Goal: Information Seeking & Learning: Understand process/instructions

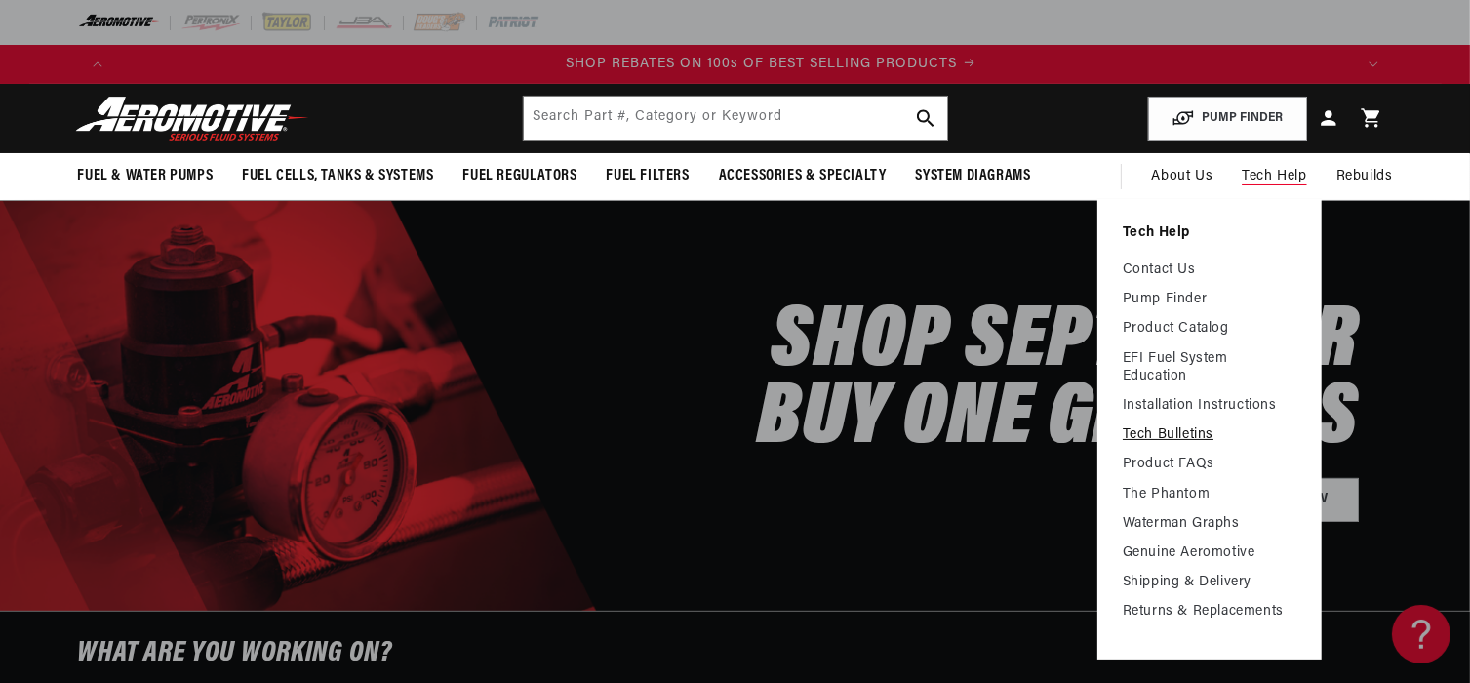
scroll to position [0, 2474]
click at [1167, 432] on link "Tech Bulletins" at bounding box center [1210, 435] width 174 height 18
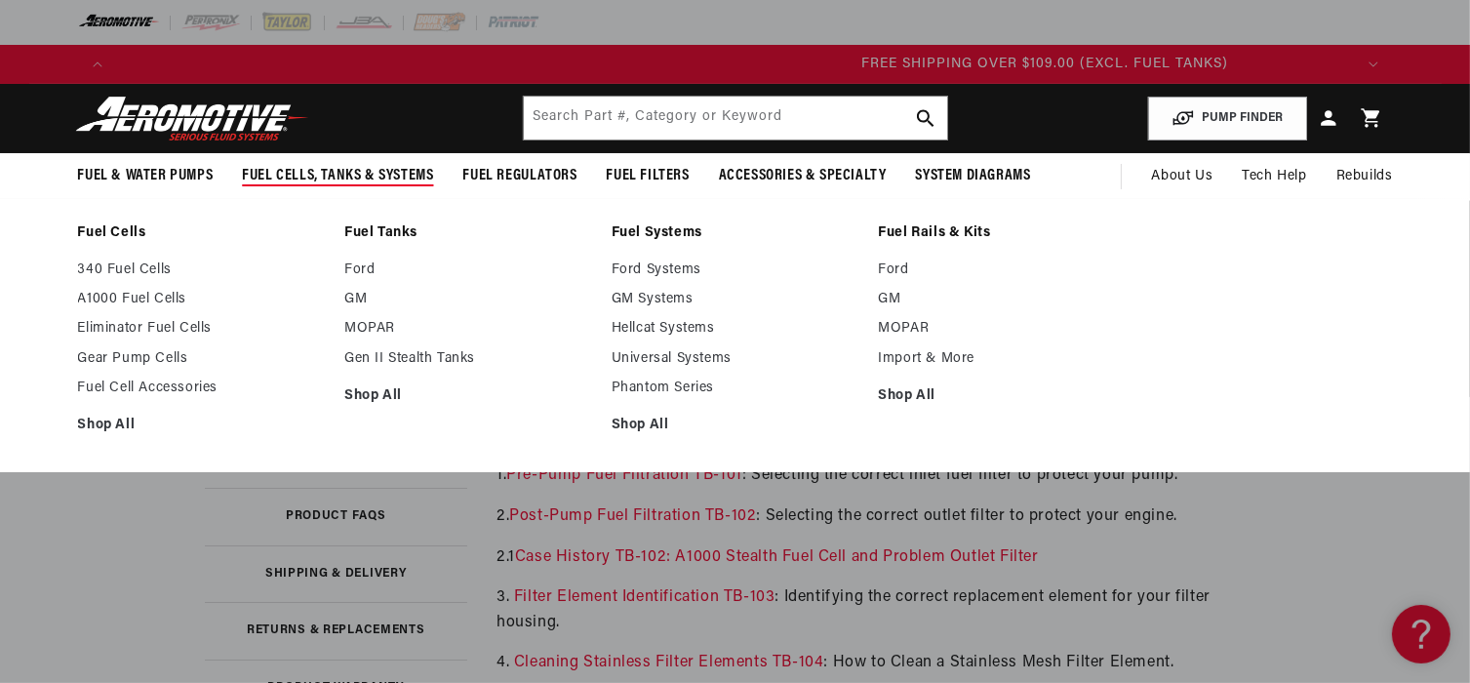
scroll to position [0, 3710]
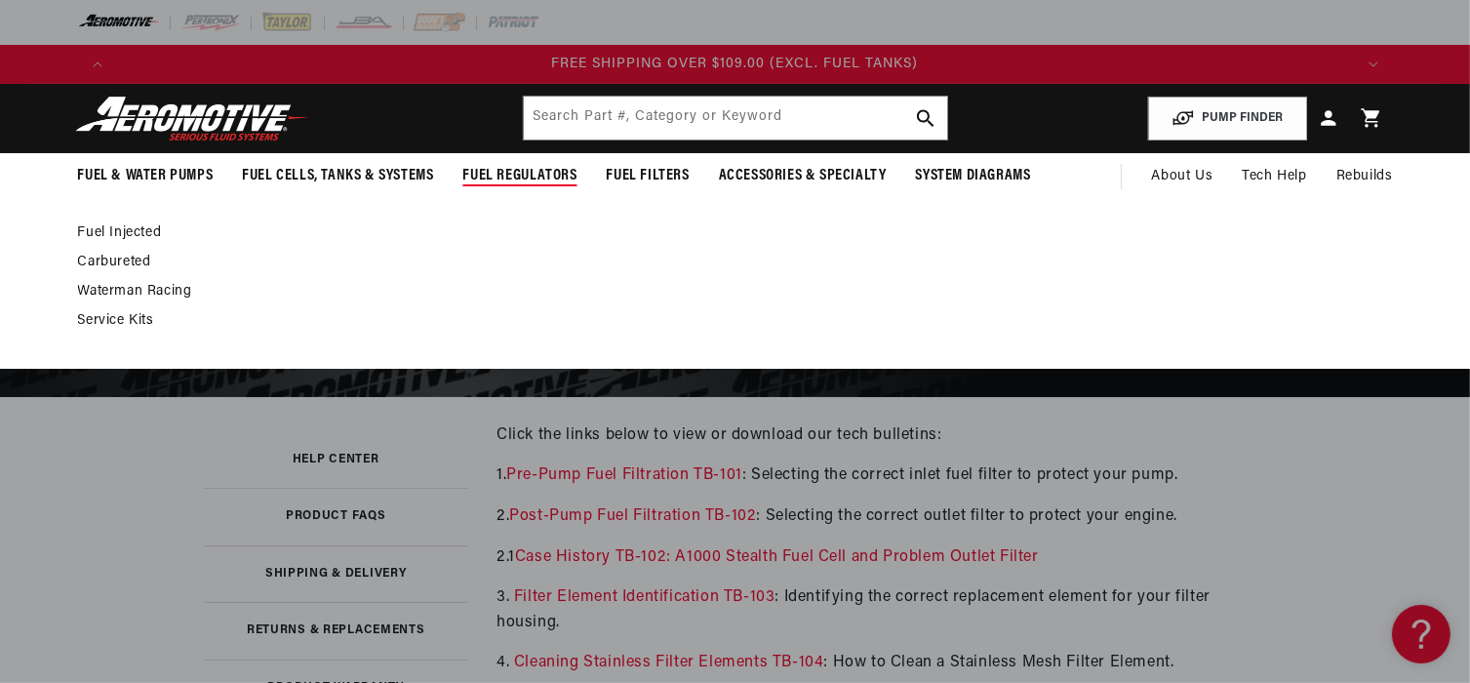
click at [132, 258] on link "Carbureted" at bounding box center [725, 263] width 1295 height 18
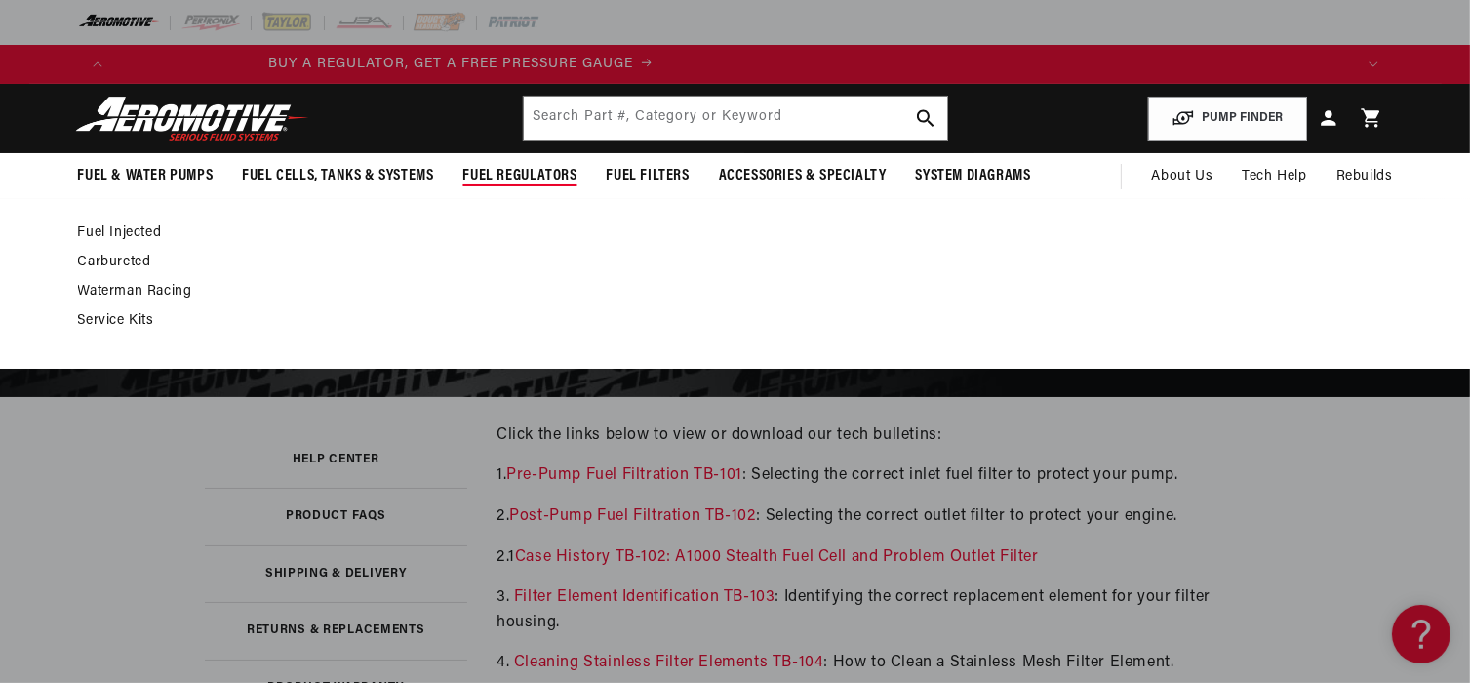
scroll to position [0, 4]
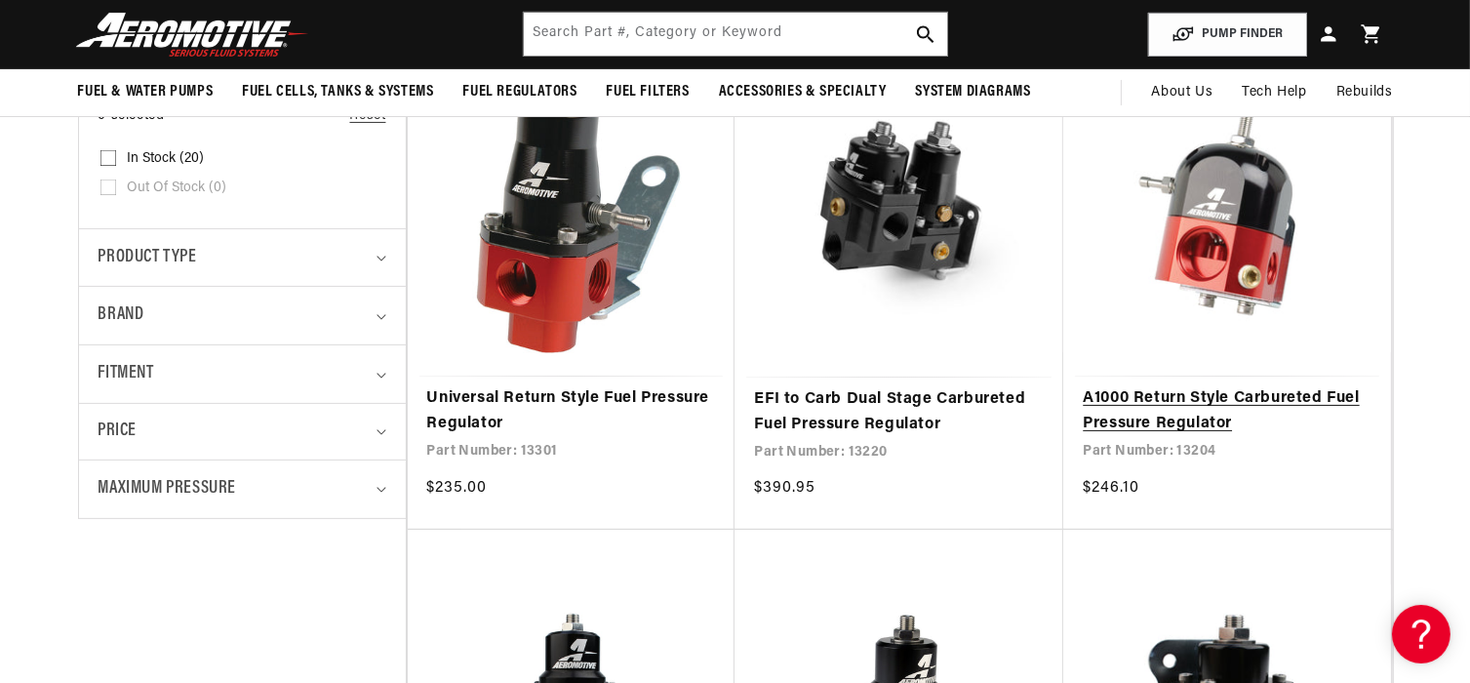
scroll to position [0, 2474]
click at [1156, 393] on link "A1000 Return Style Carbureted Fuel Pressure Regulator" at bounding box center [1227, 411] width 289 height 50
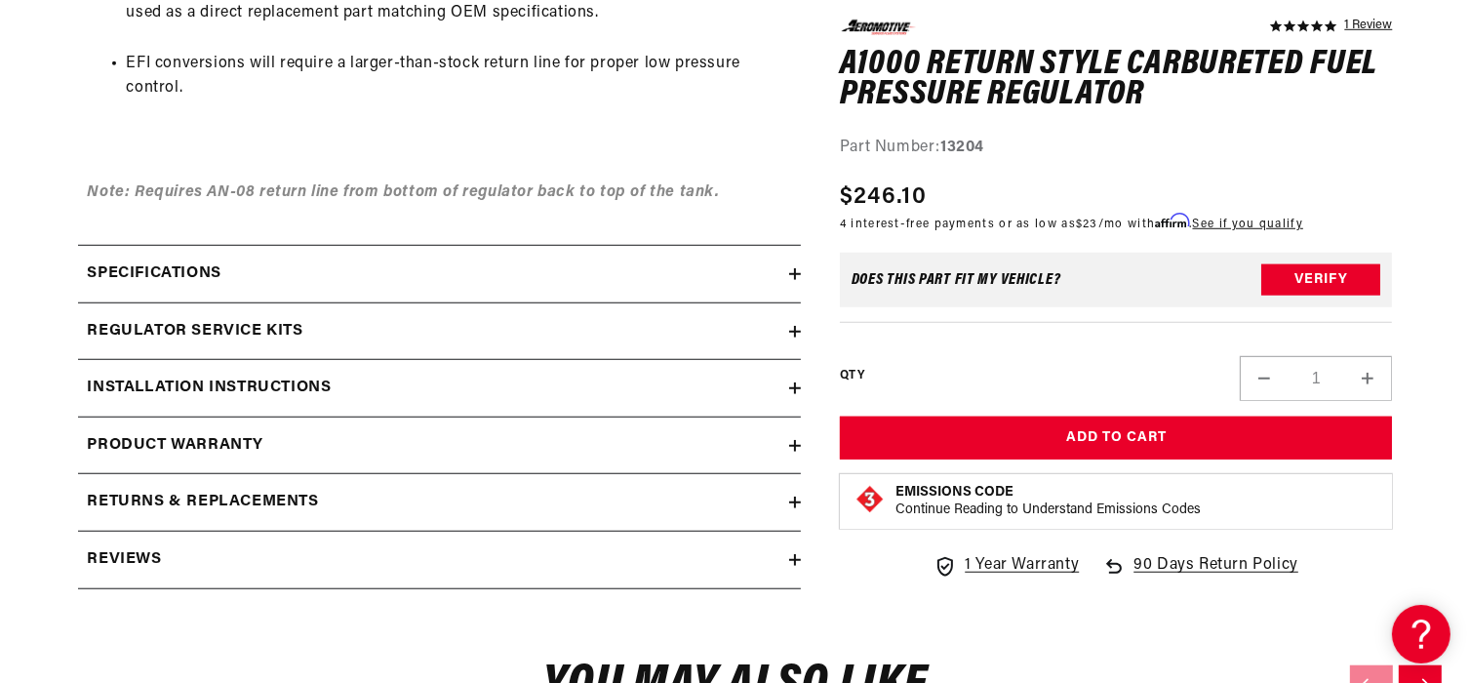
scroll to position [1561, 0]
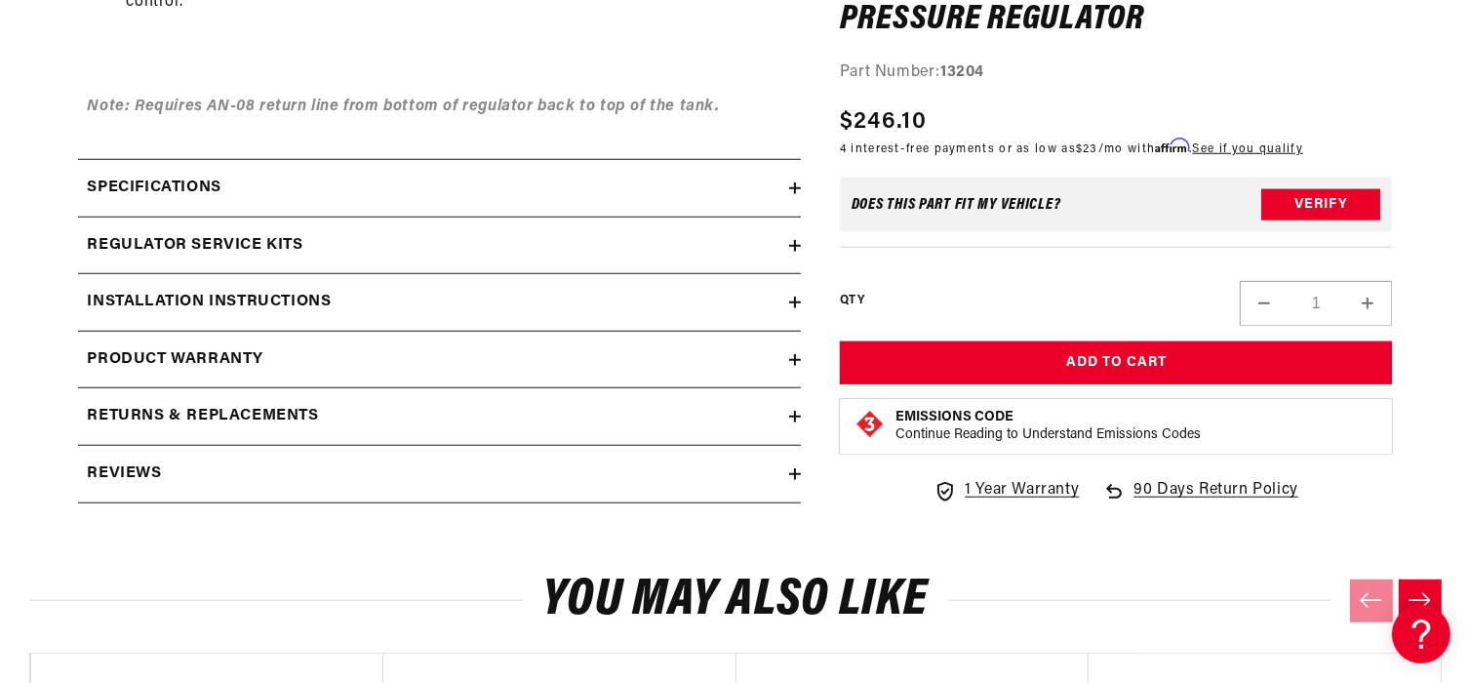
click at [698, 311] on div "Installation Instructions" at bounding box center [433, 302] width 711 height 25
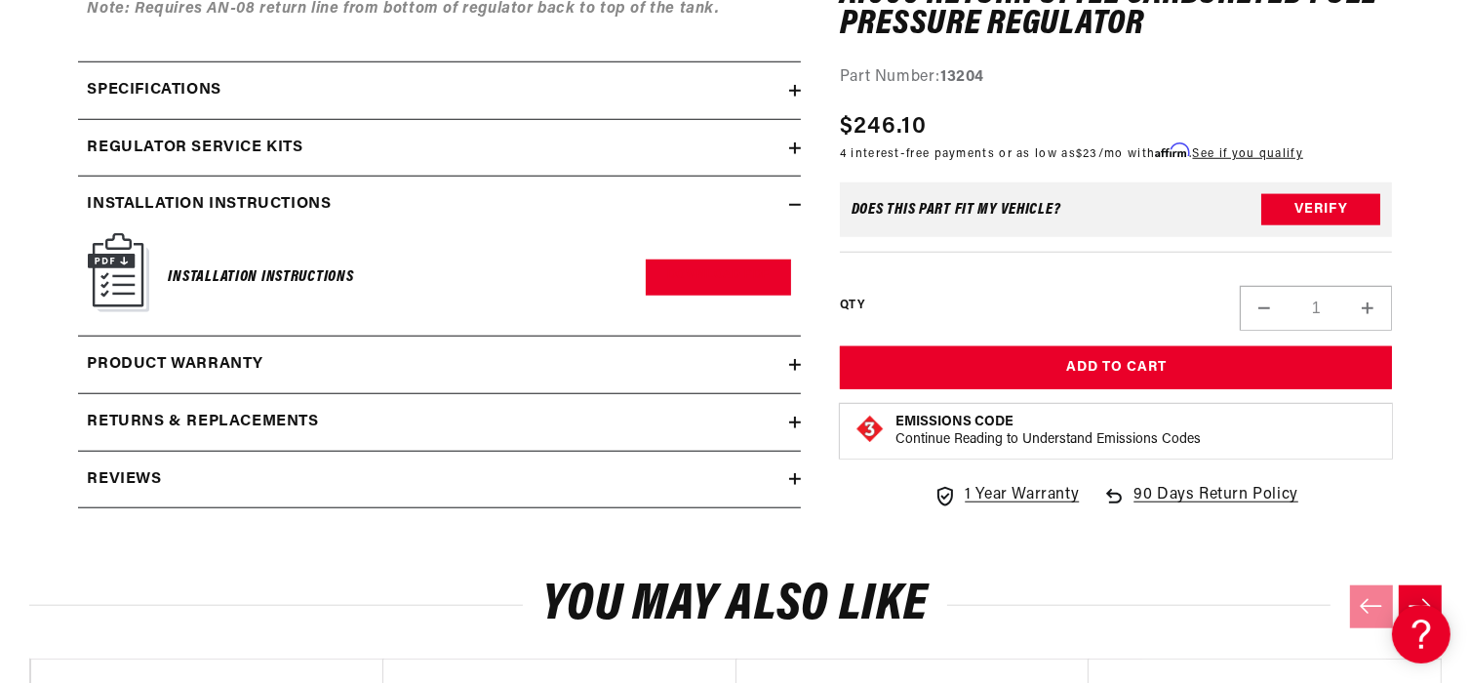
scroll to position [0, 0]
click at [113, 271] on img at bounding box center [118, 272] width 61 height 79
click at [732, 279] on link "Download PDF" at bounding box center [718, 277] width 145 height 36
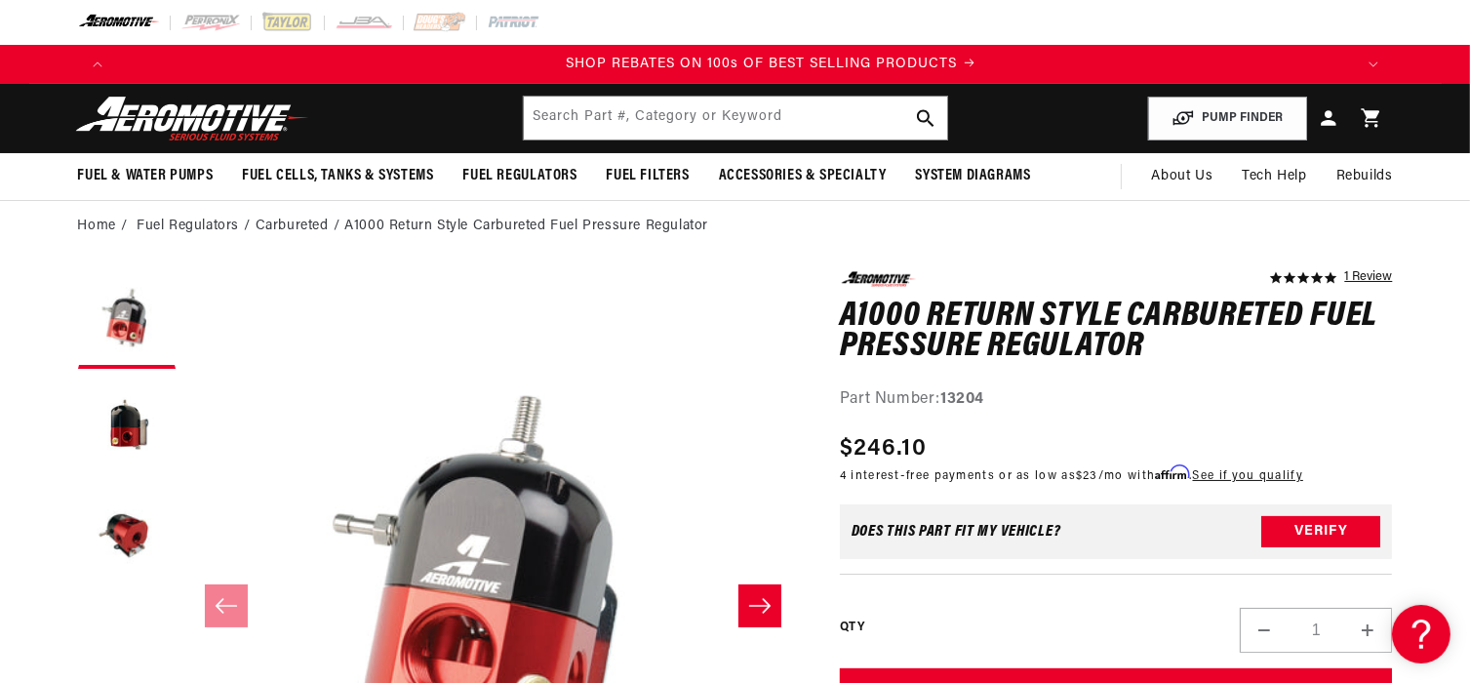
scroll to position [0, 2474]
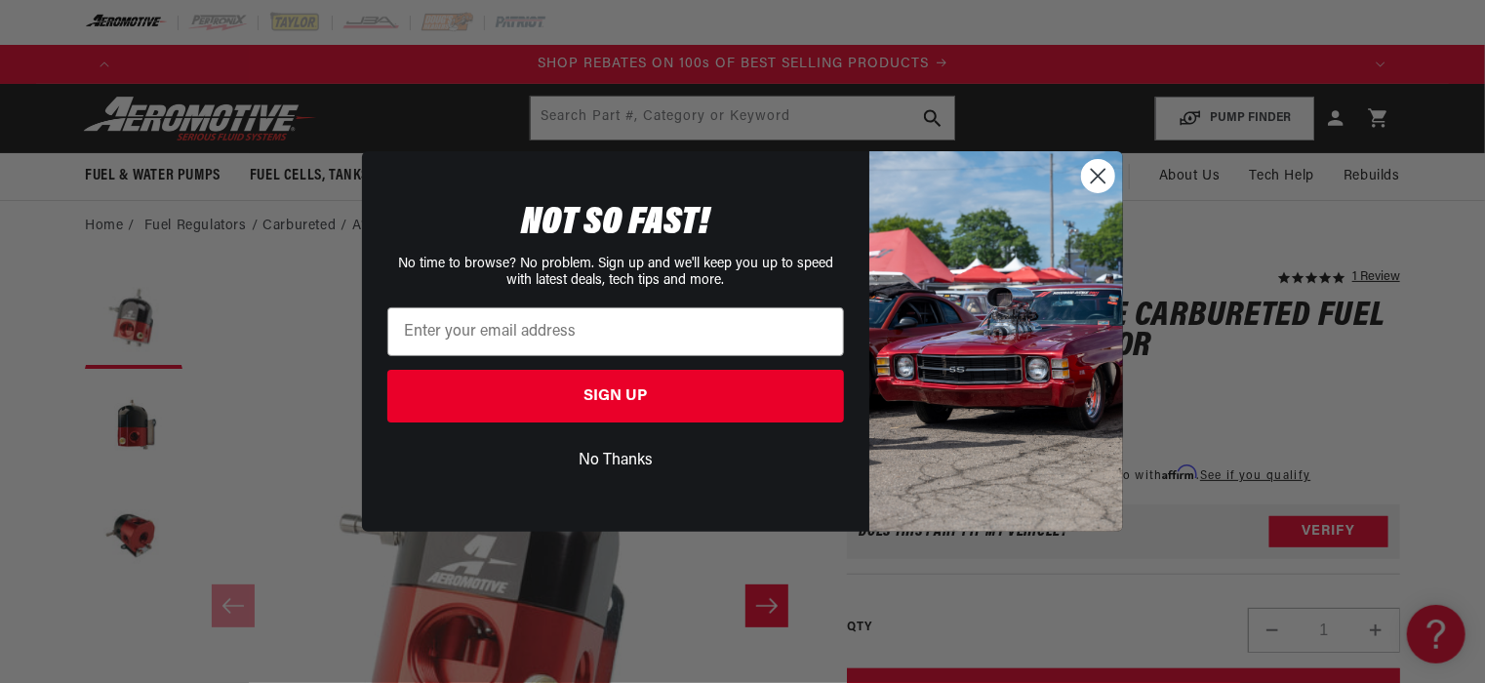
click at [1100, 176] on circle "Close dialog" at bounding box center [1098, 176] width 32 height 32
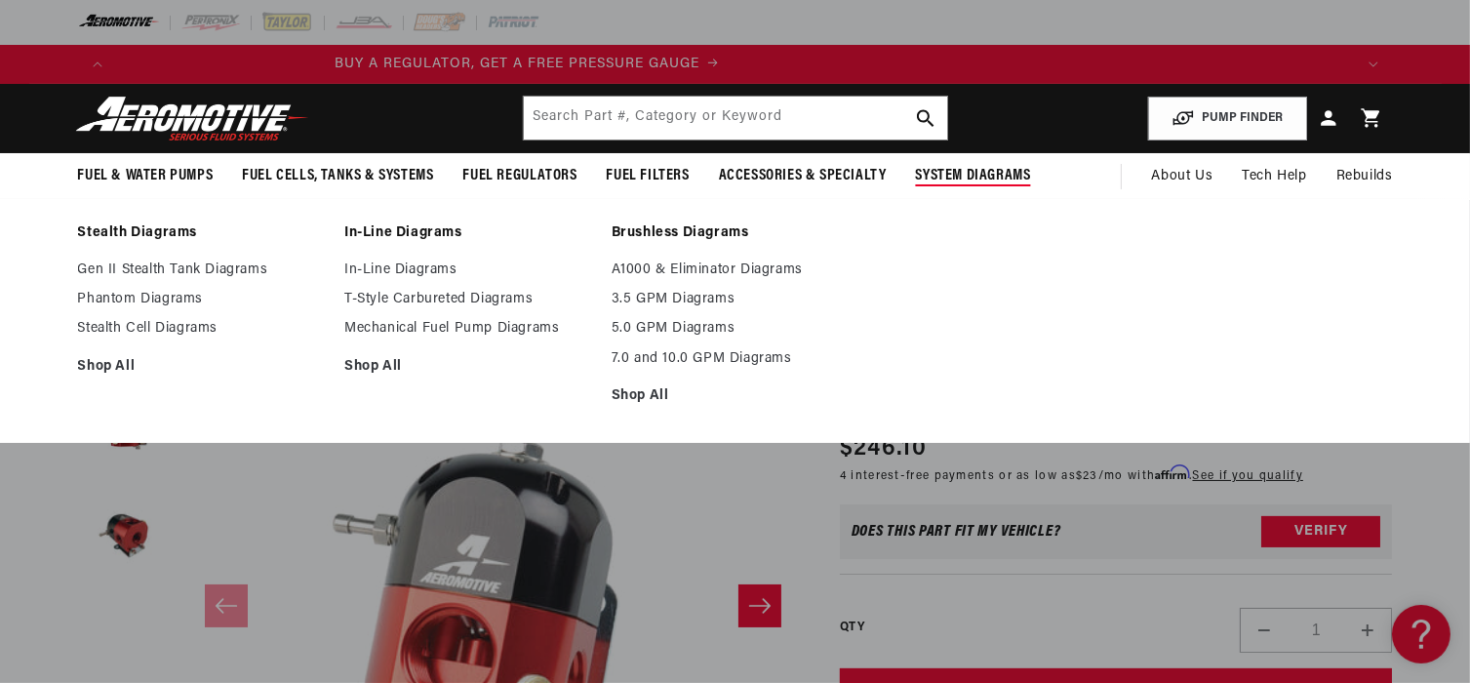
scroll to position [0, 0]
click at [988, 171] on span "System Diagrams" at bounding box center [973, 176] width 115 height 20
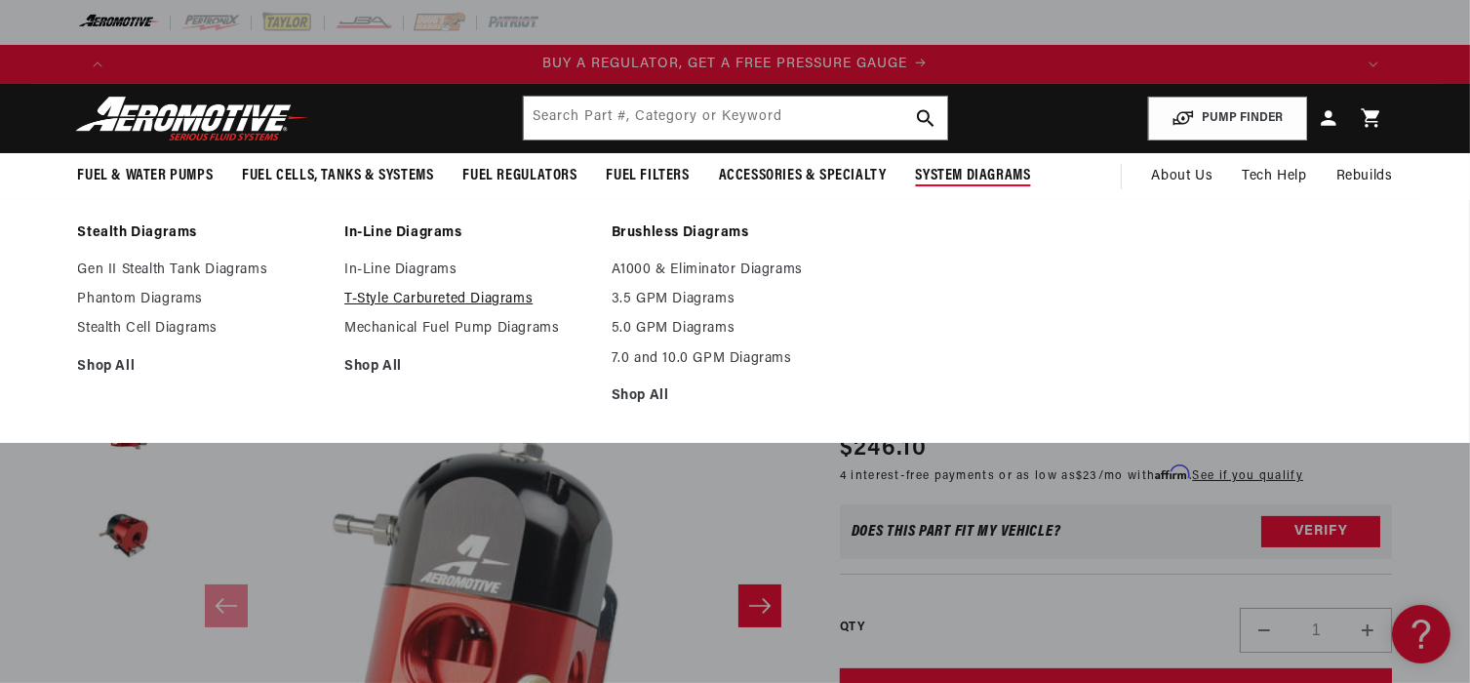
click at [464, 299] on link "T-Style Carbureted Diagrams" at bounding box center [468, 300] width 248 height 18
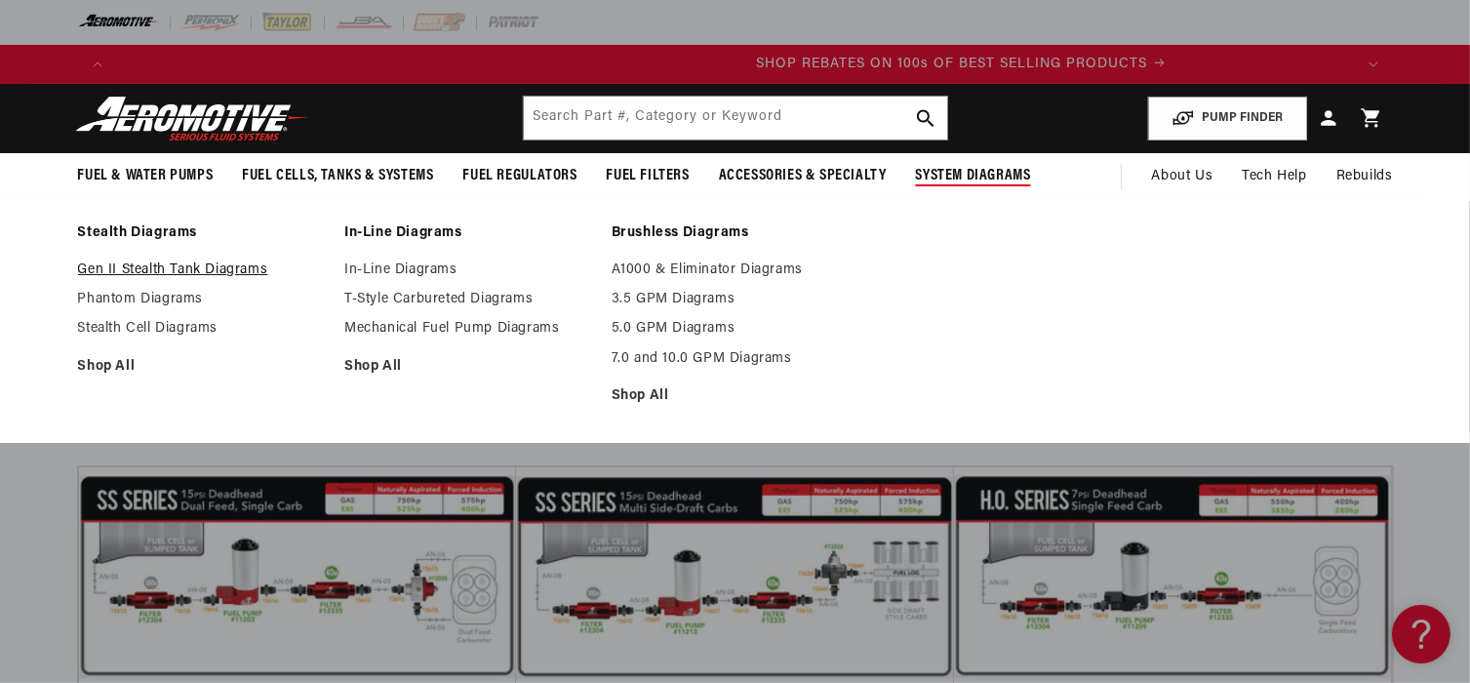
scroll to position [0, 2474]
click at [195, 267] on link "Gen II Stealth Tank Diagrams" at bounding box center [202, 270] width 248 height 18
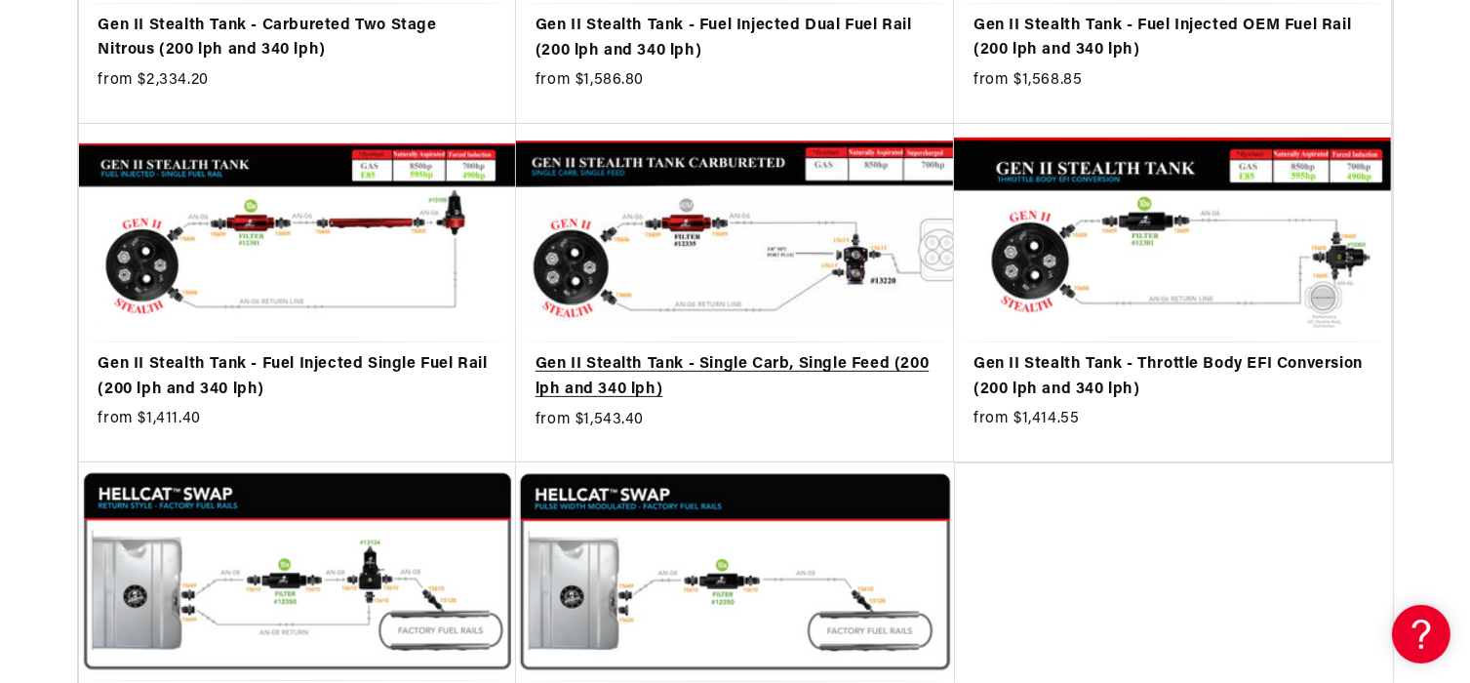
scroll to position [0, 3710]
click at [750, 352] on link "Gen II Stealth Tank - Single Carb, Single Feed (200 lph and 340 lph)" at bounding box center [735, 377] width 399 height 50
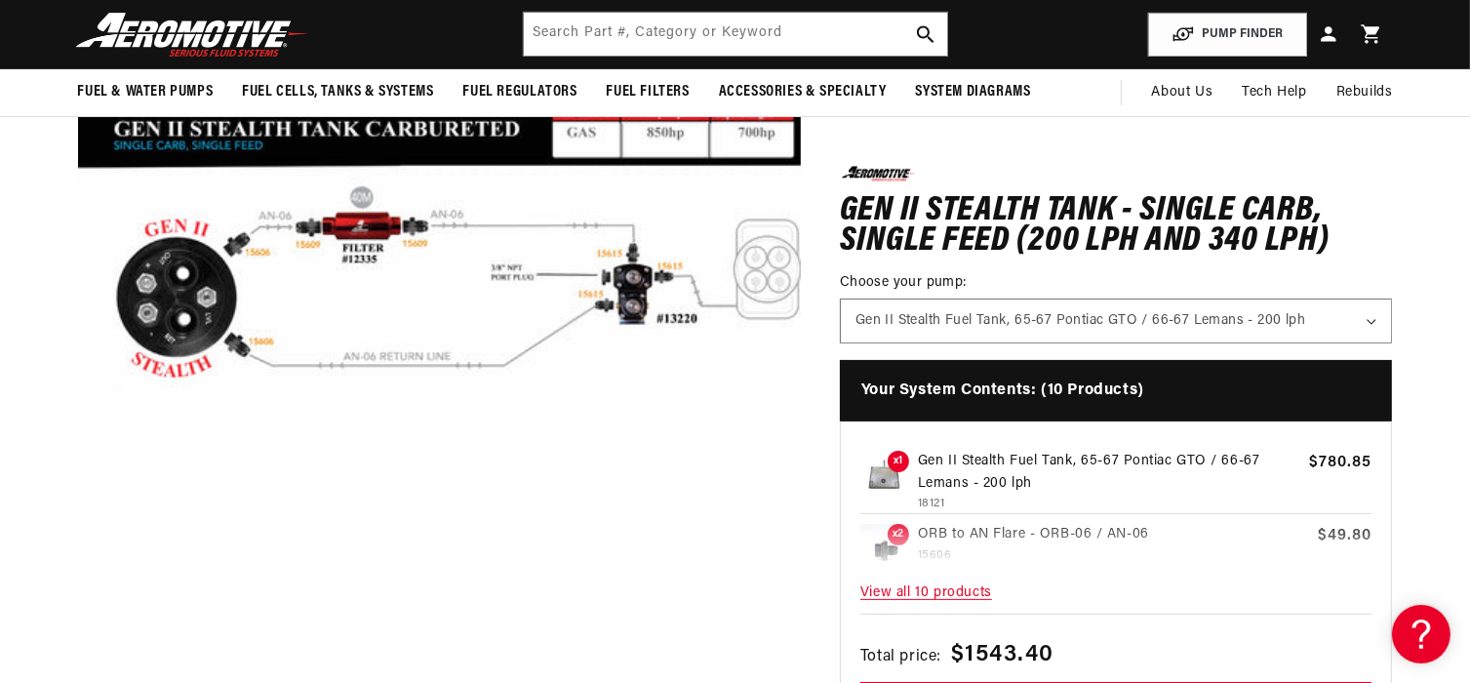
scroll to position [0, 2474]
click at [78, 605] on button "Open media 1 in modal" at bounding box center [78, 605] width 0 height 0
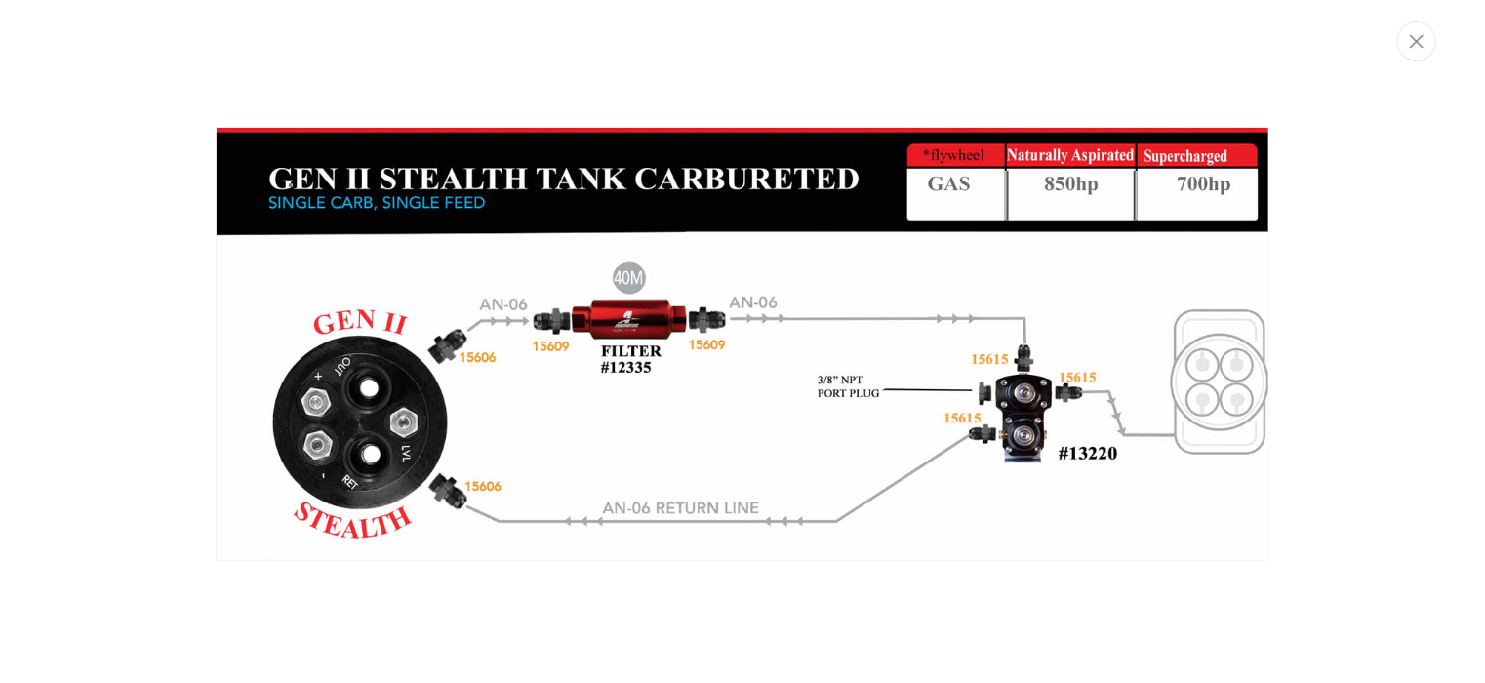
scroll to position [0, 3710]
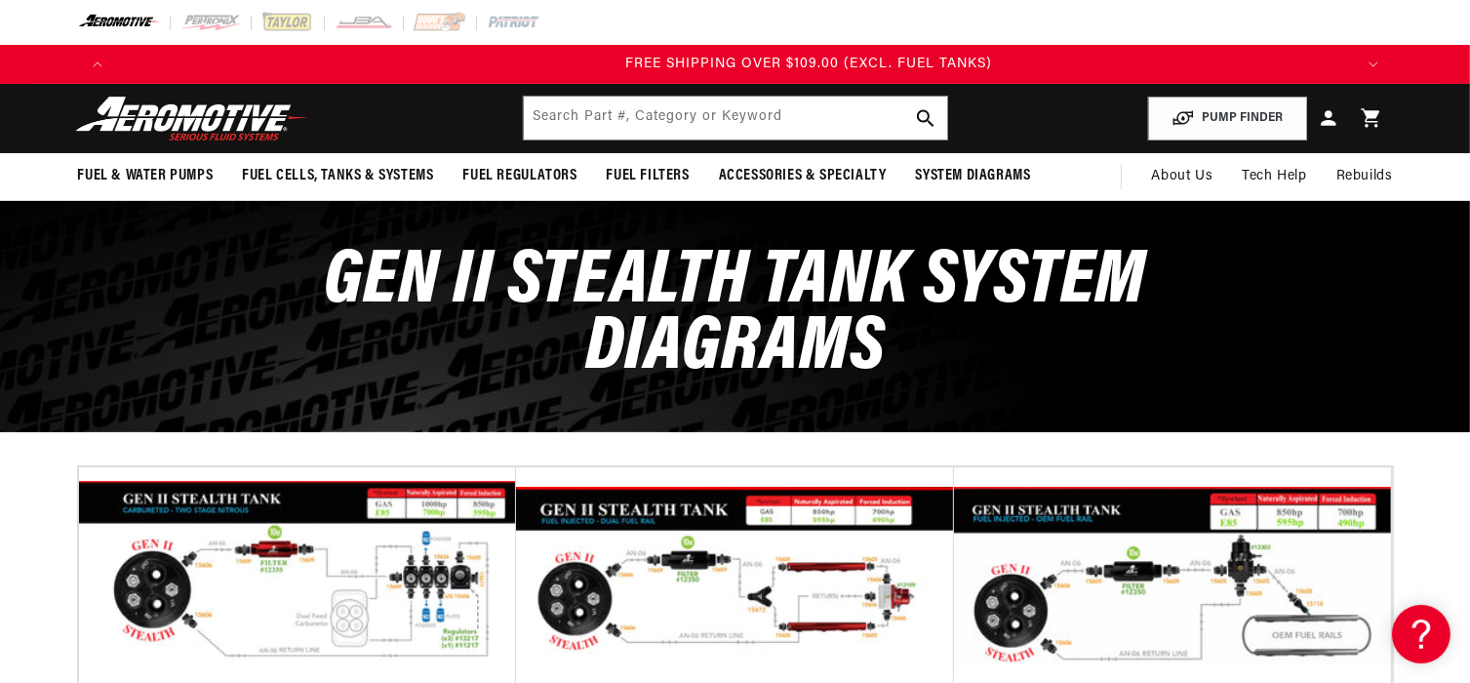
scroll to position [0, 3710]
